Goal: Information Seeking & Learning: Learn about a topic

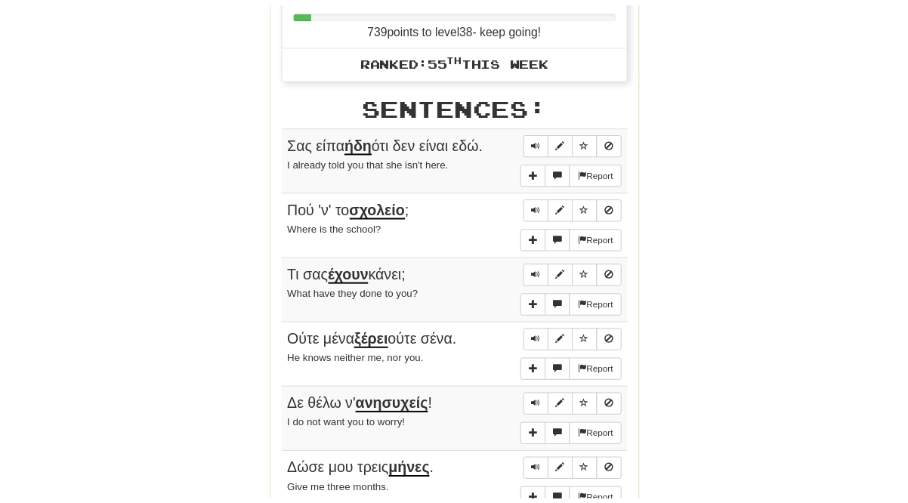
scroll to position [707, 0]
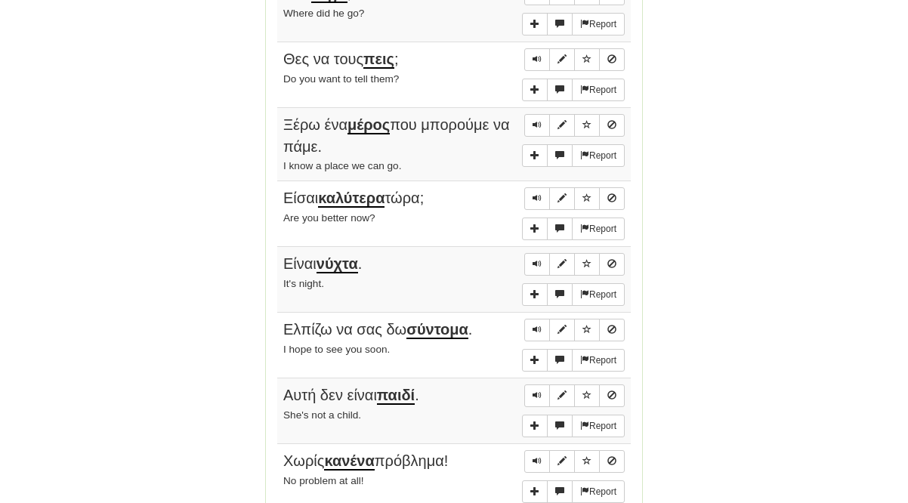
scroll to position [1217, 0]
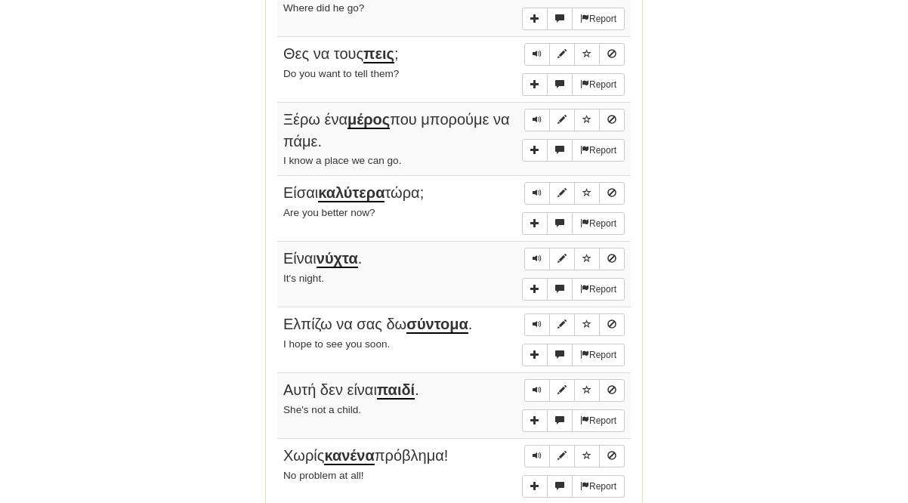
click at [701, 291] on div "Round Results Stats: Score: + 280 Time: 13 : 29 New: 25 Review: 5 Correct: 30 I…" at bounding box center [453, 280] width 861 height 2614
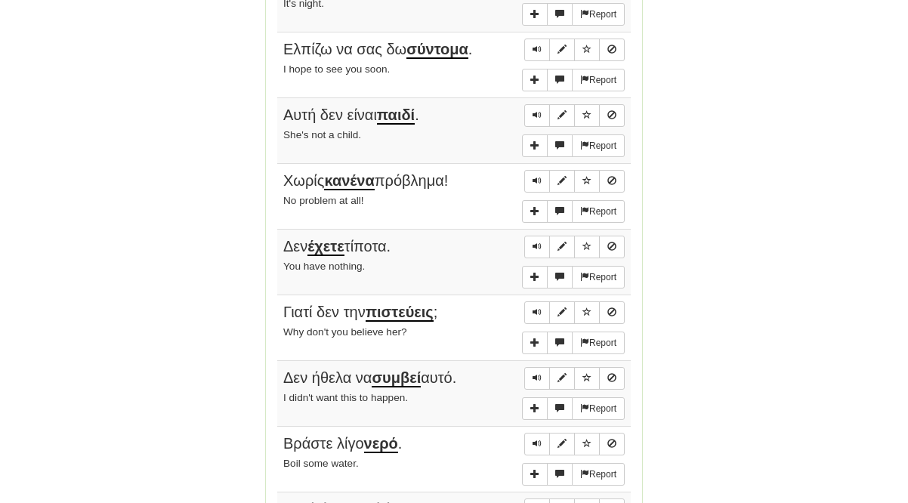
scroll to position [1531, 0]
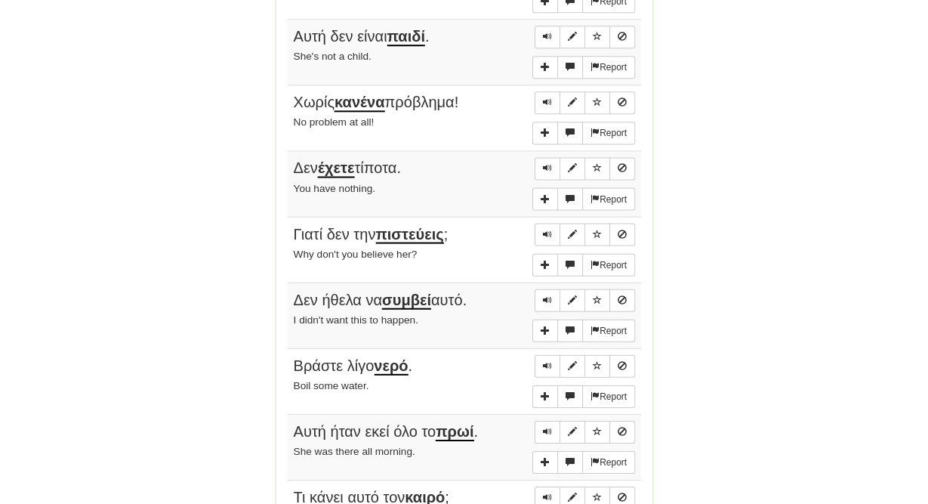
scroll to position [1610, 0]
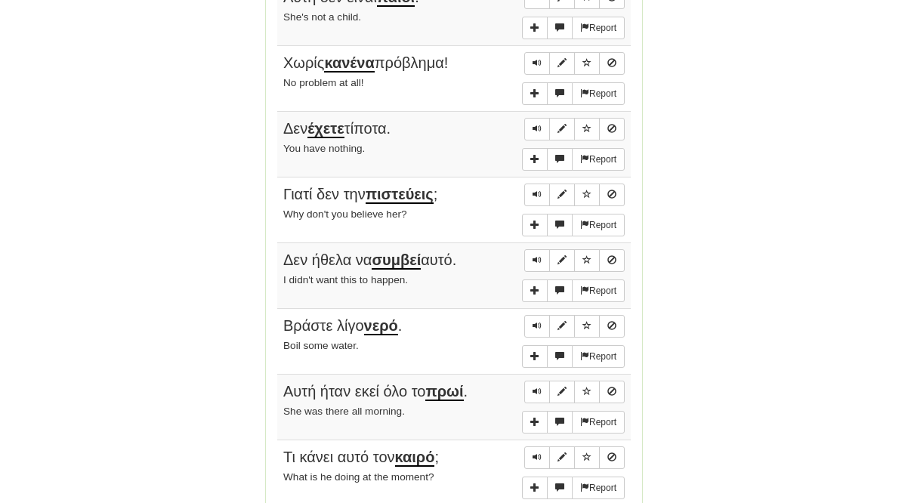
drag, startPoint x: 286, startPoint y: 297, endPoint x: 319, endPoint y: 304, distance: 33.2
click at [319, 317] on span "Βράστε λίγο νερό ." at bounding box center [342, 326] width 119 height 18
copy span "Βράσ"
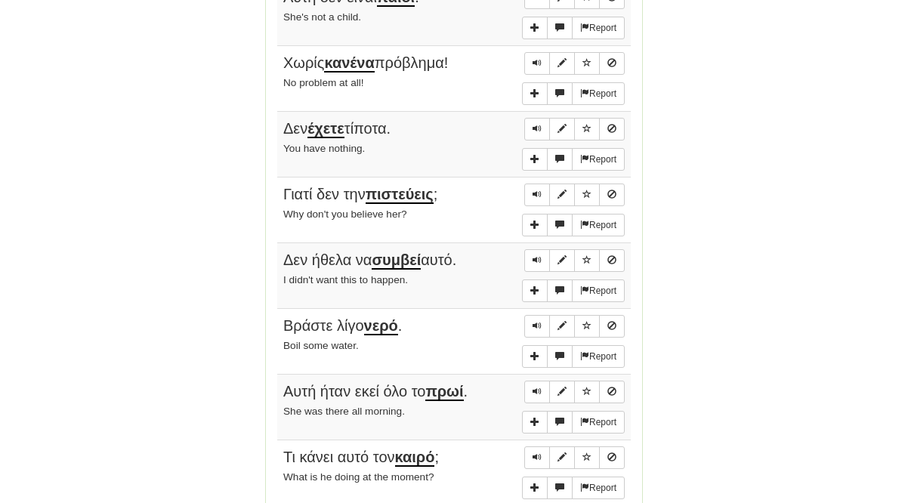
click at [396, 449] on span "Τι κάνει αυτό τον καιρό ;" at bounding box center [361, 458] width 156 height 18
drag, startPoint x: 401, startPoint y: 430, endPoint x: 439, endPoint y: 438, distance: 38.5
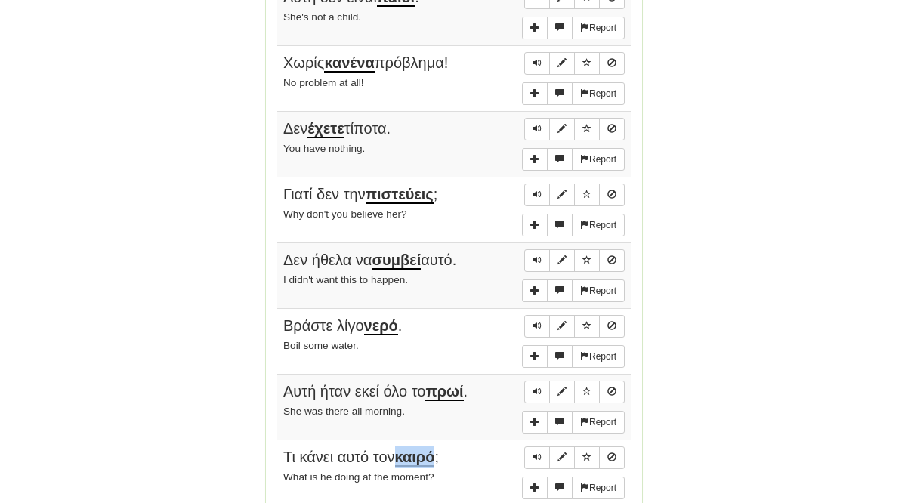
click at [439, 446] on div "Τι κάνει αυτό τον καιρό ;" at bounding box center [453, 457] width 341 height 22
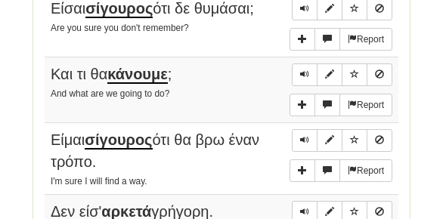
scroll to position [2408, 0]
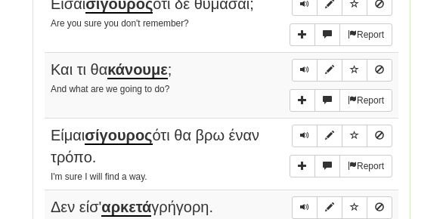
drag, startPoint x: 51, startPoint y: 126, endPoint x: 89, endPoint y: 119, distance: 39.1
click at [89, 127] on span "Είμαι σίγουρος ότι θα βρω έναν τρόπο." at bounding box center [155, 146] width 208 height 39
copy span "τρόπο"
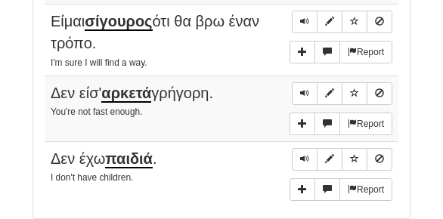
scroll to position [2526, 0]
